Goal: Use online tool/utility: Utilize a website feature to perform a specific function

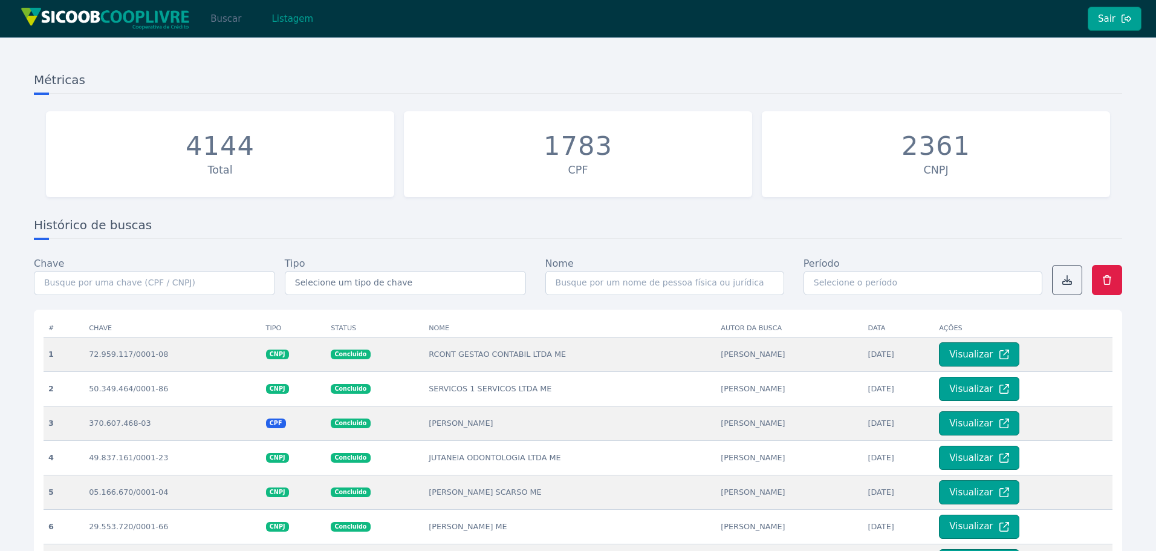
click at [224, 16] on button "Buscar" at bounding box center [225, 19] width 51 height 24
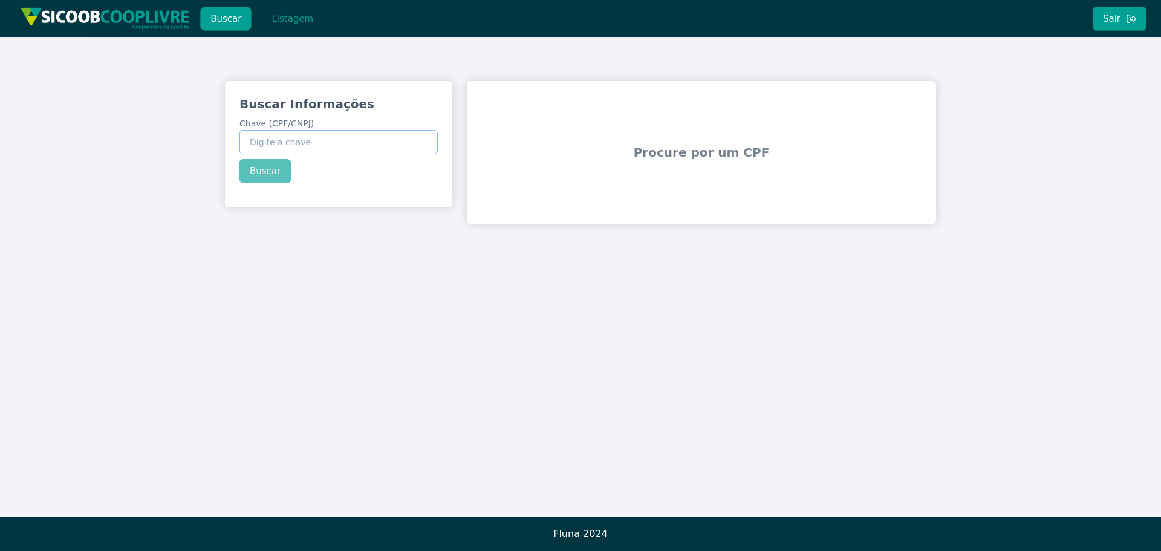
click at [318, 138] on input "Chave (CPF/CNPJ)" at bounding box center [338, 142] width 198 height 24
paste input "26.982.299/0001-10"
click at [269, 174] on div "Buscar Informações Chave (CPF/CNPJ) 26.982.299/0001-10 Buscar" at bounding box center [338, 139] width 227 height 117
click at [269, 174] on button "Buscar" at bounding box center [264, 171] width 51 height 24
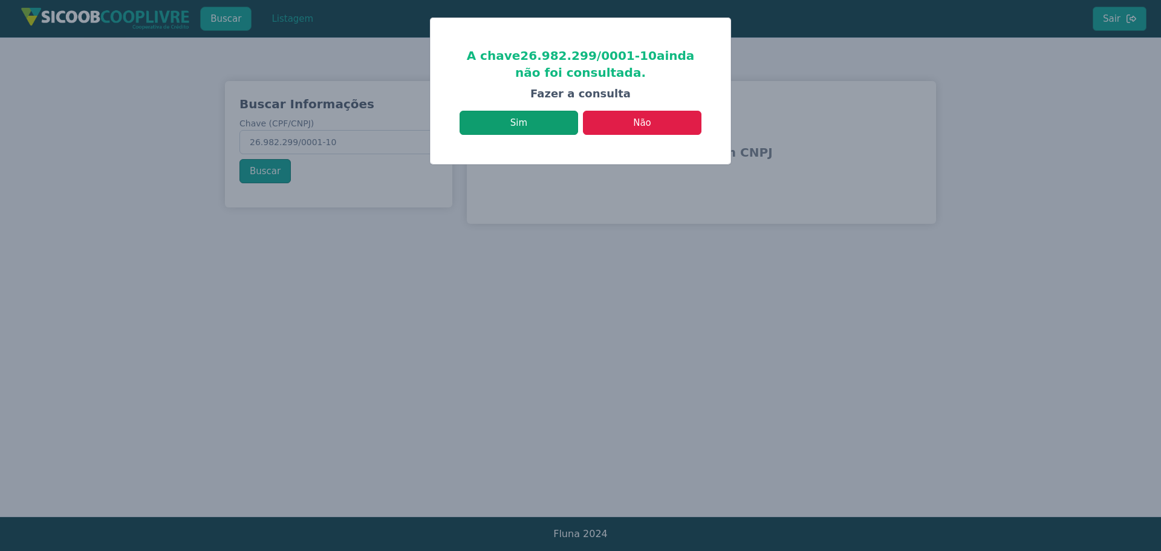
click at [544, 128] on button "Sim" at bounding box center [519, 123] width 119 height 24
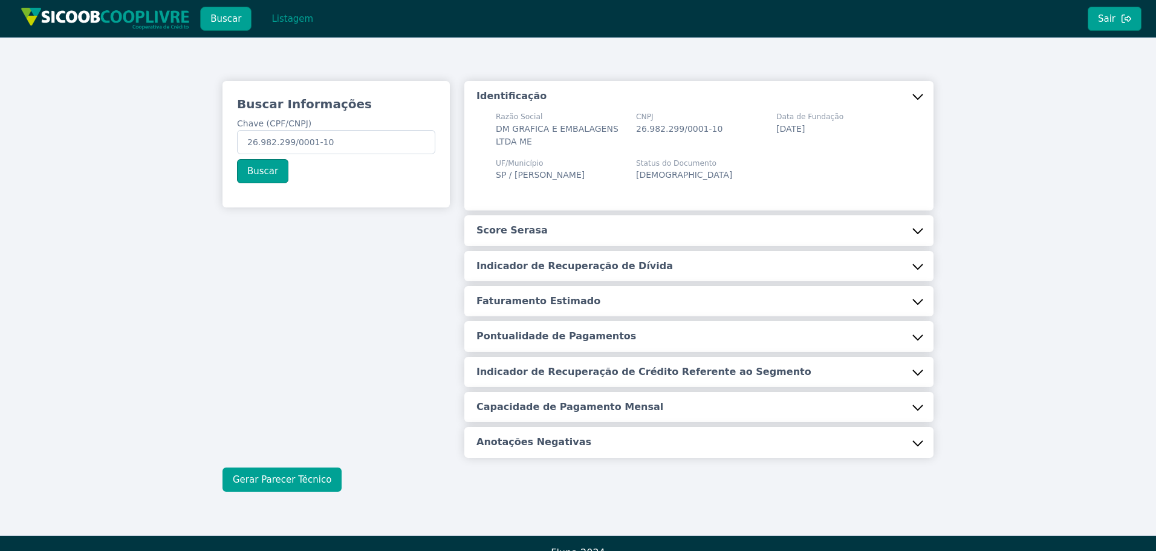
click at [299, 478] on button "Gerar Parecer Técnico" at bounding box center [282, 479] width 119 height 24
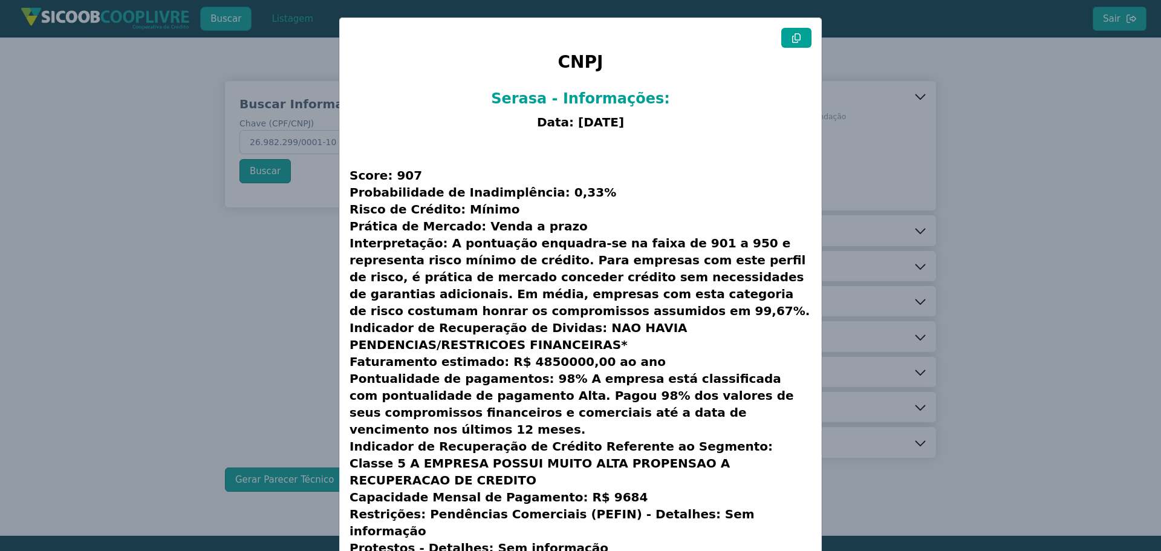
click at [795, 33] on icon at bounding box center [796, 38] width 8 height 10
drag, startPoint x: 947, startPoint y: 131, endPoint x: 897, endPoint y: 137, distance: 49.9
click at [948, 131] on modal-container "CNPJ Serasa - Informações: Data: 12/09/2025 Score: 907 Probabilidade de Inadimp…" at bounding box center [580, 275] width 1161 height 551
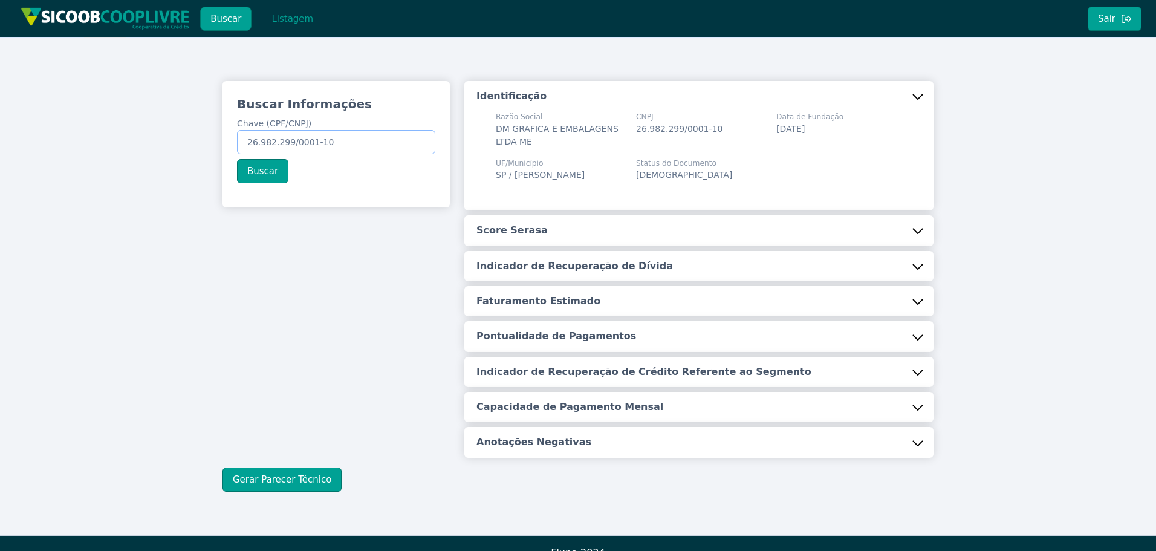
click at [359, 145] on input "26.982.299/0001-10" at bounding box center [336, 142] width 198 height 24
paste input "61.969.609/0001-68"
type input "61.969.609/0001-68"
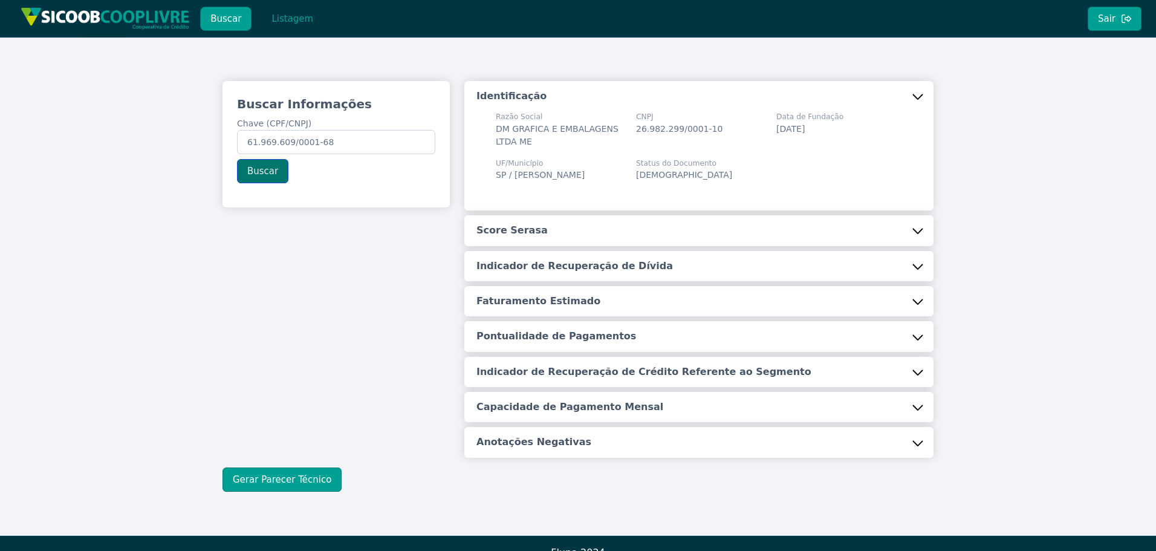
click at [278, 174] on button "Buscar" at bounding box center [262, 171] width 51 height 24
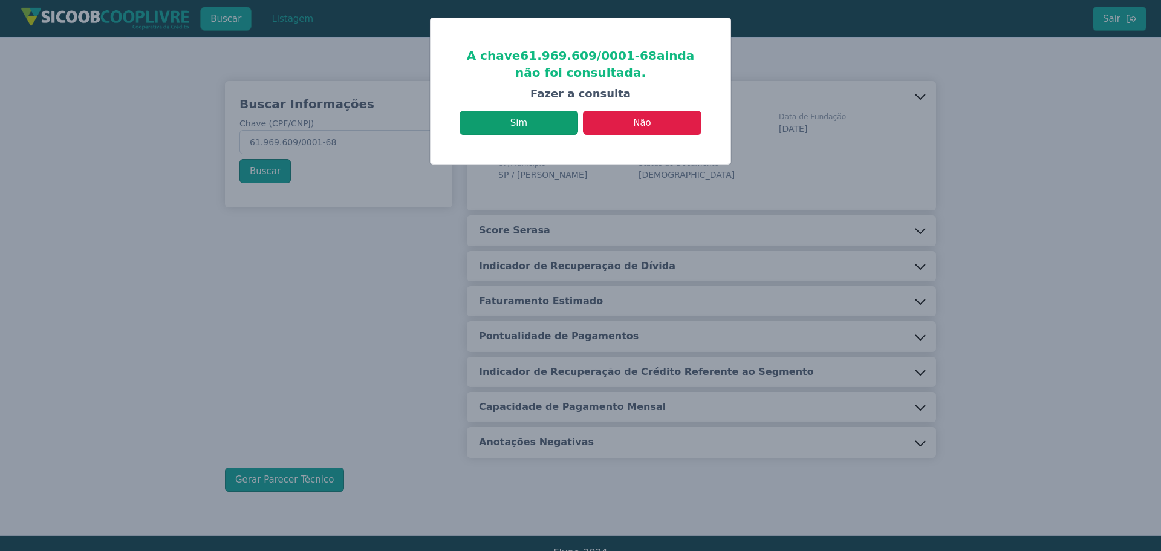
click at [532, 125] on button "Sim" at bounding box center [519, 123] width 119 height 24
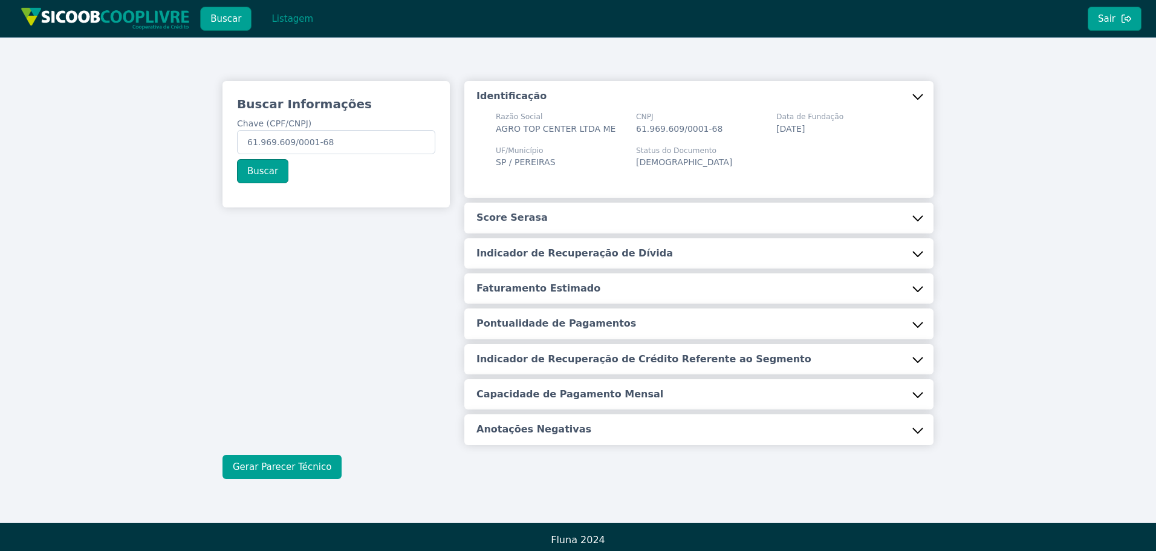
click at [287, 461] on button "Gerar Parecer Técnico" at bounding box center [282, 467] width 119 height 24
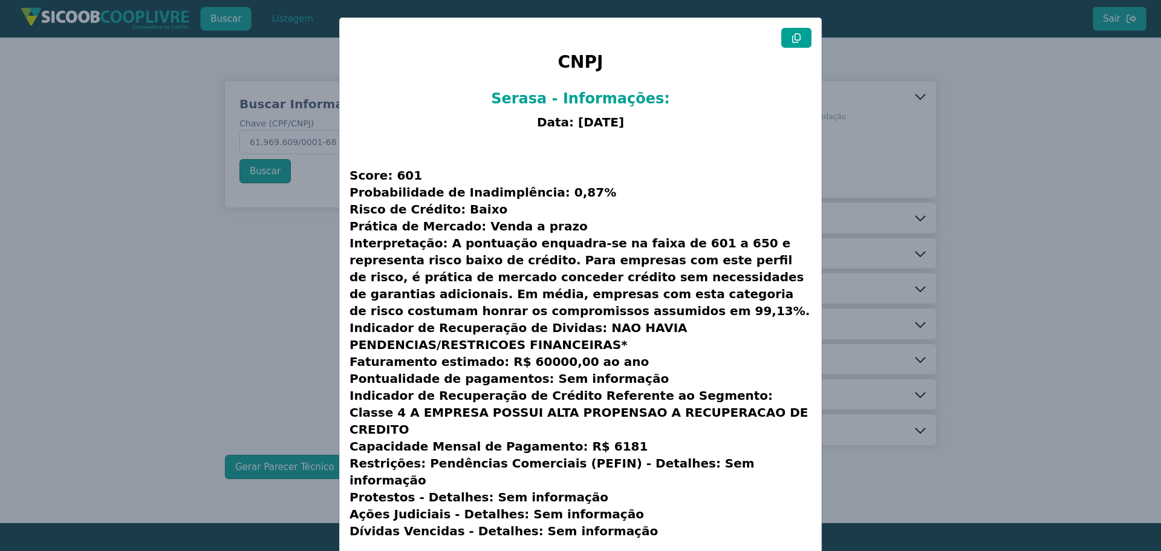
click at [795, 39] on icon at bounding box center [797, 38] width 10 height 10
